Goal: Task Accomplishment & Management: Complete application form

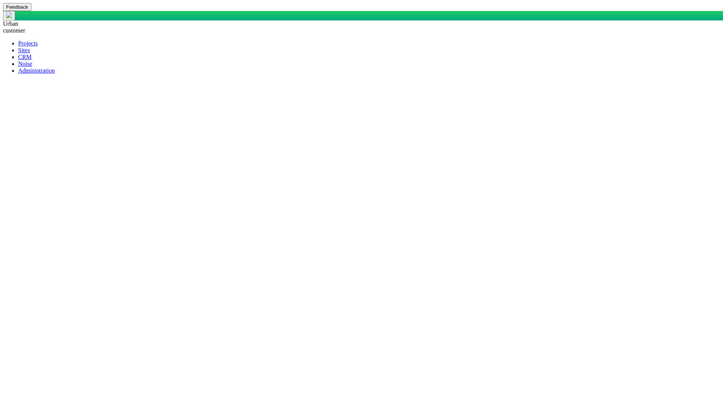
click at [18, 60] on span at bounding box center [18, 57] width 0 height 6
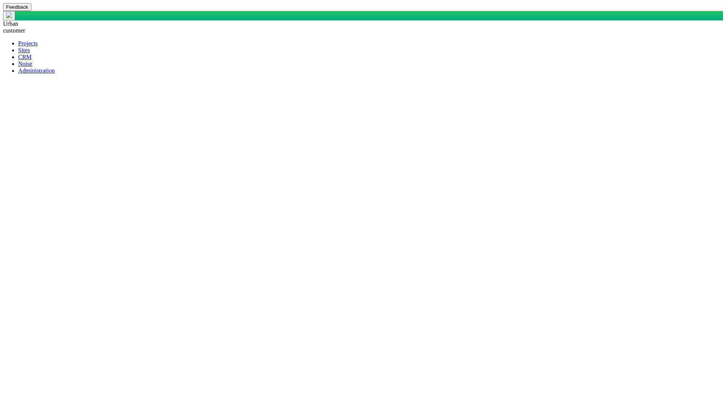
click at [18, 53] on span at bounding box center [18, 50] width 0 height 6
click at [18, 60] on span at bounding box center [18, 57] width 0 height 6
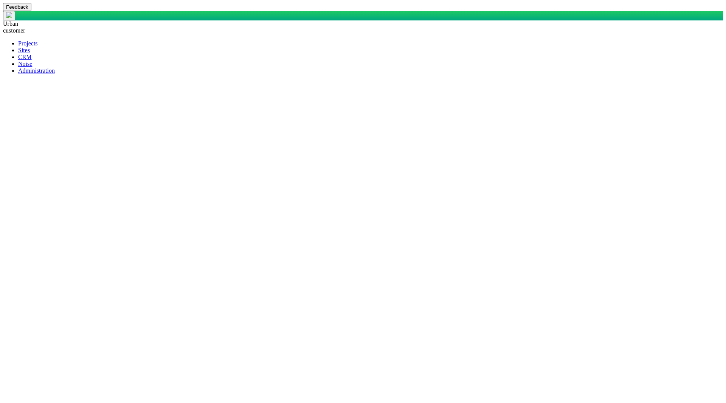
type input "Justin"
type input "Test"
type input "___-___-____"
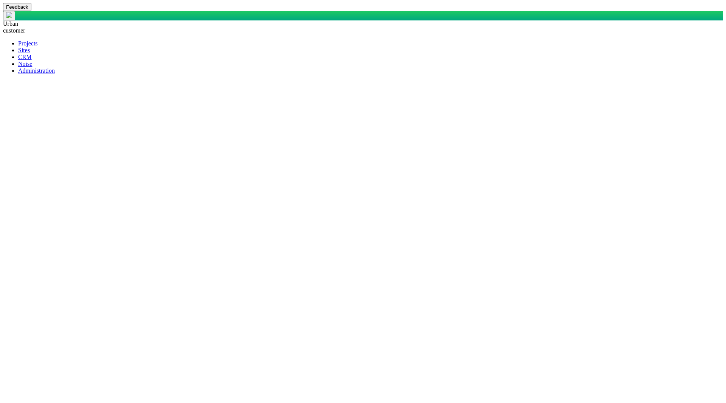
checkbox input "true"
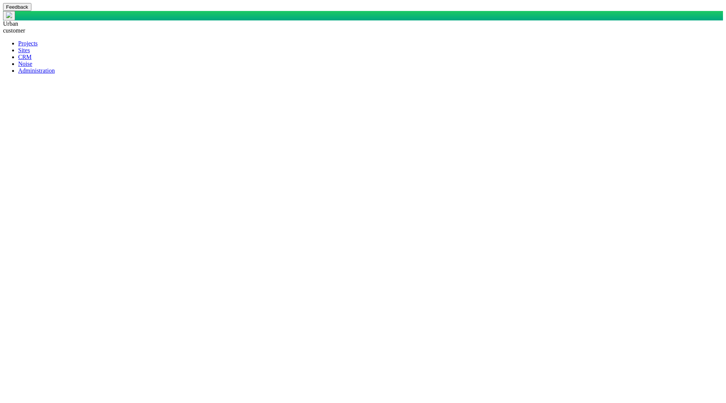
drag, startPoint x: 391, startPoint y: 82, endPoint x: 396, endPoint y: 82, distance: 4.9
type input "test org by justin"
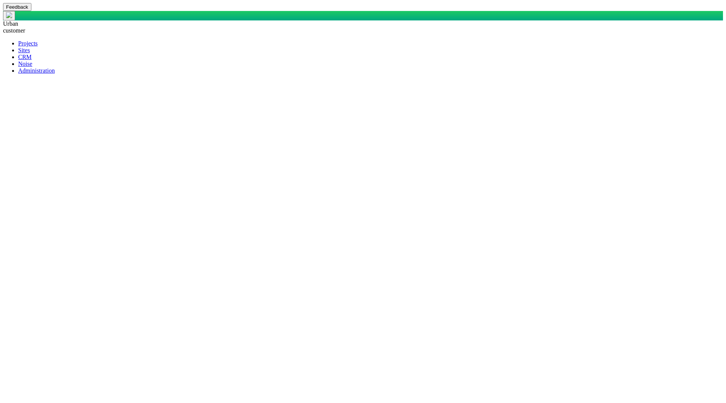
type input "test"
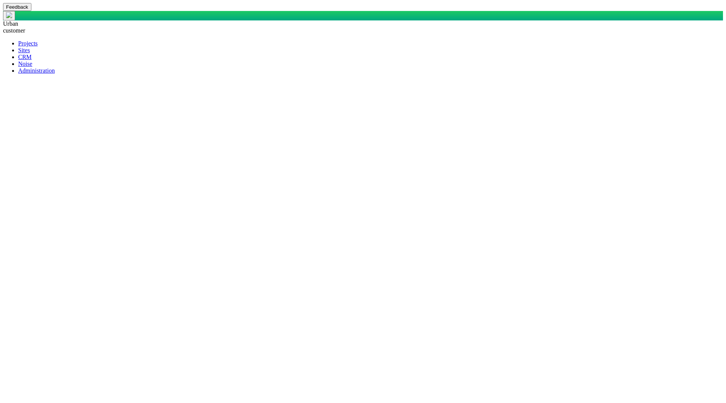
click at [18, 60] on span at bounding box center [18, 57] width 0 height 6
checkbox input "true"
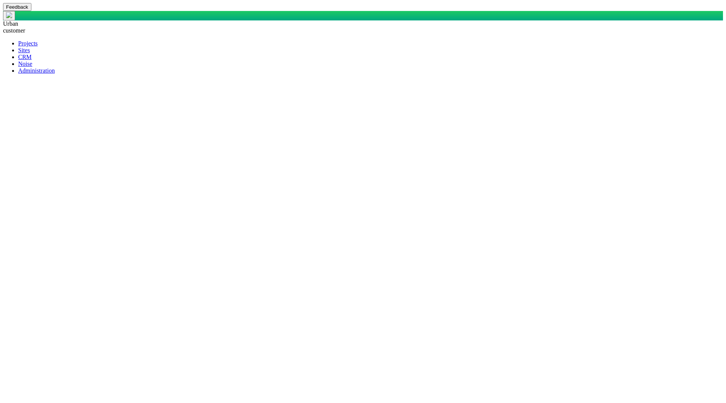
type input "test org Justin 2"
type input "Kami"
type input "Myrick"
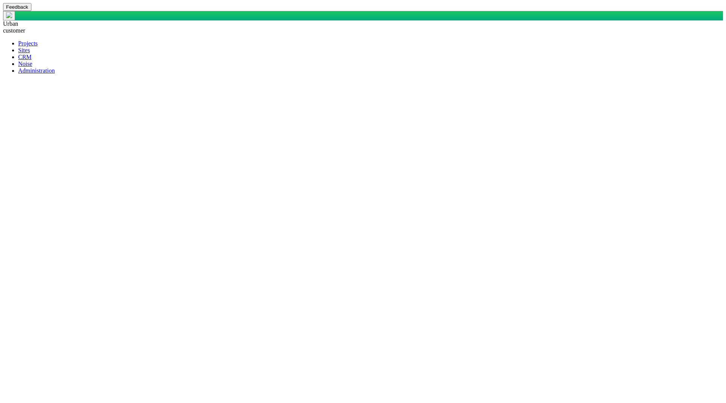
type input "k"
type input "test"
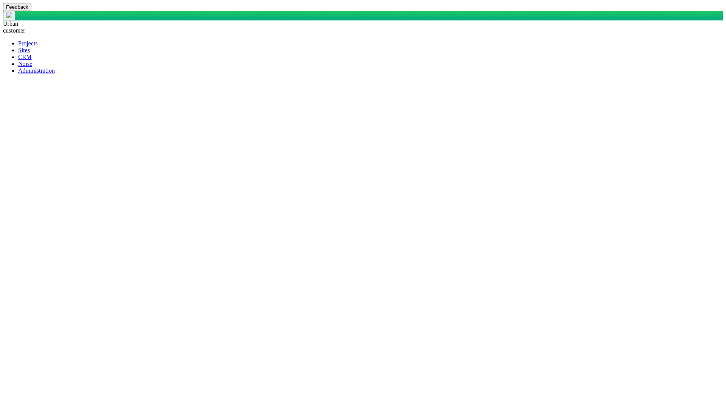
checkbox input "true"
